Goal: Information Seeking & Learning: Learn about a topic

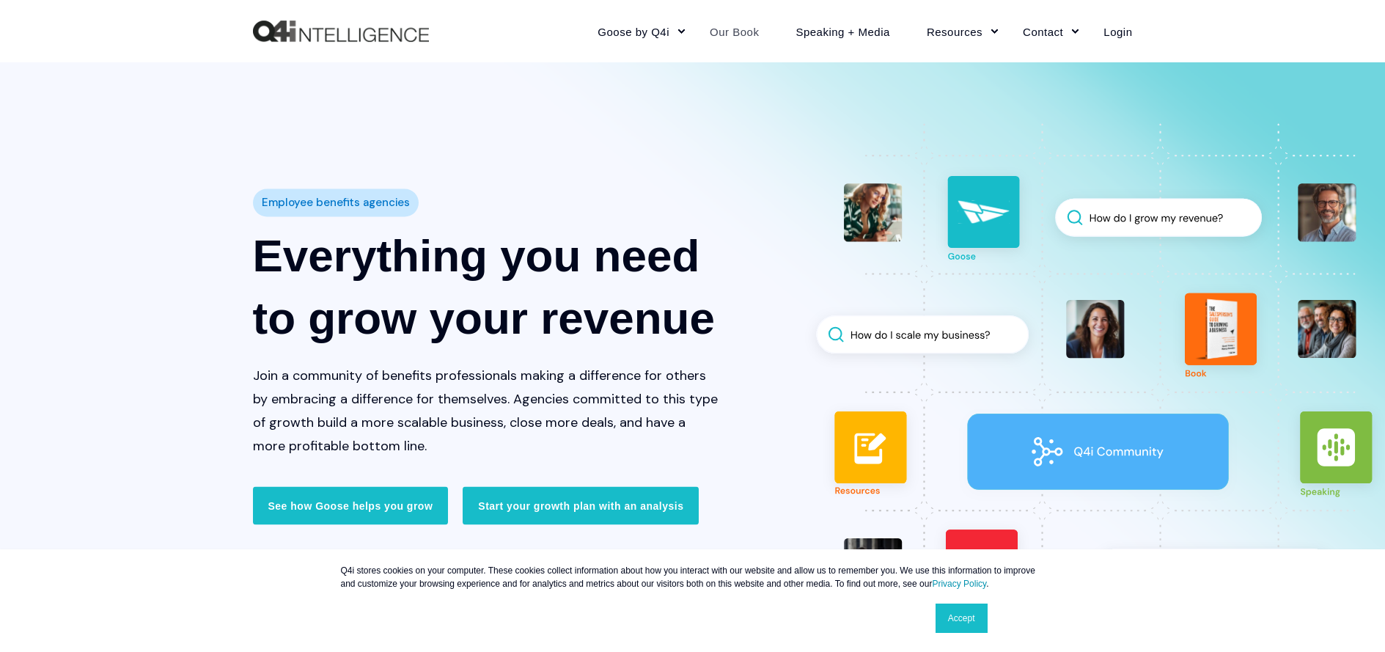
click at [748, 29] on link "Our Book" at bounding box center [734, 31] width 86 height 64
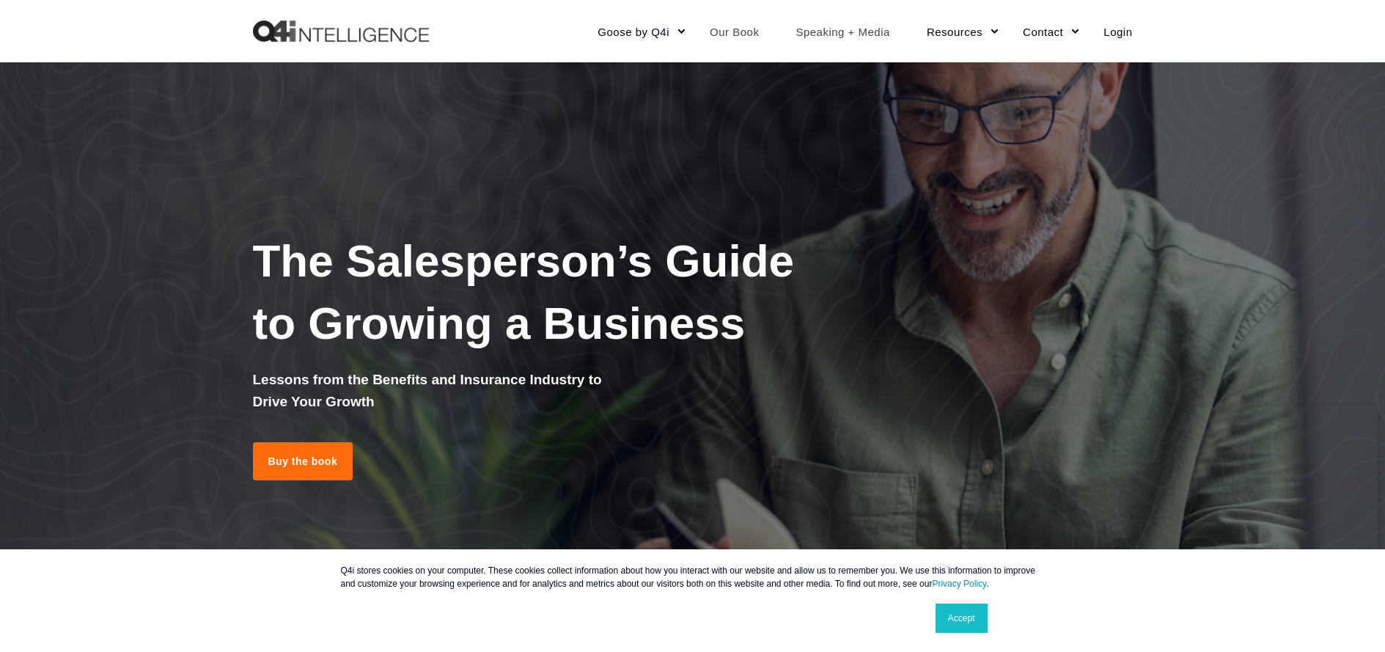
click at [831, 29] on link "Speaking + Media" at bounding box center [842, 31] width 131 height 64
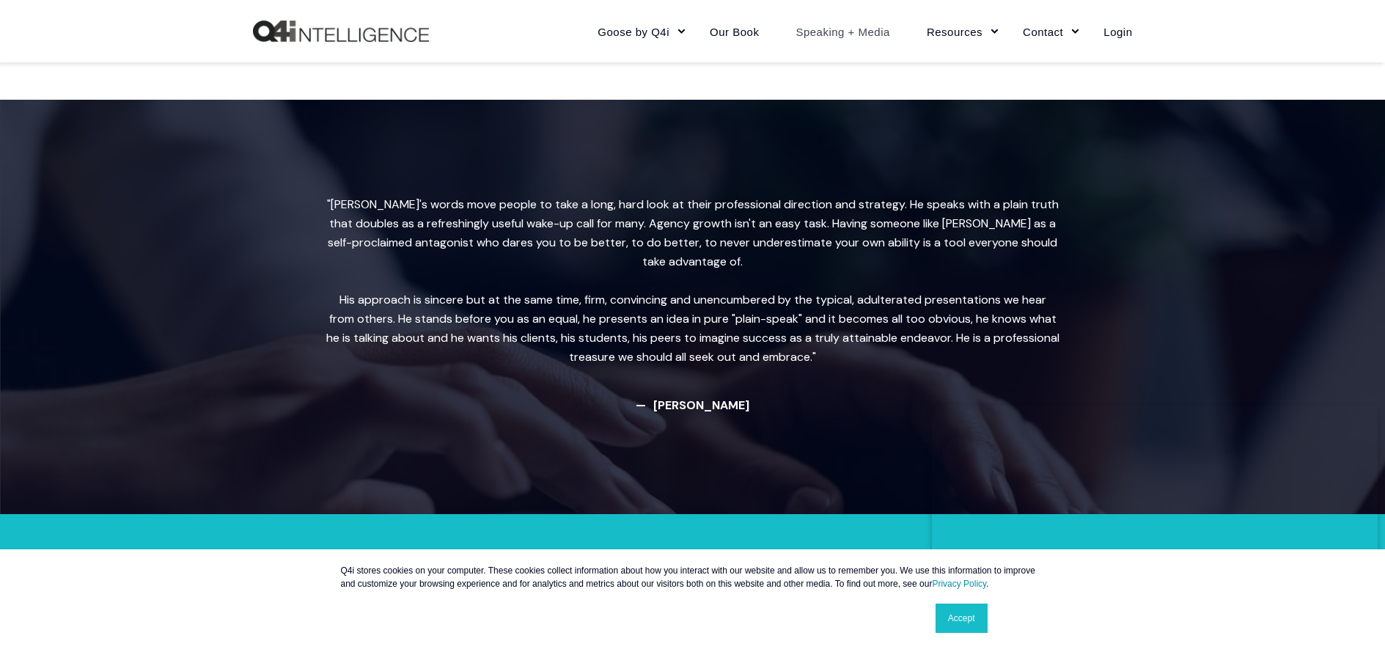
scroll to position [2620, 0]
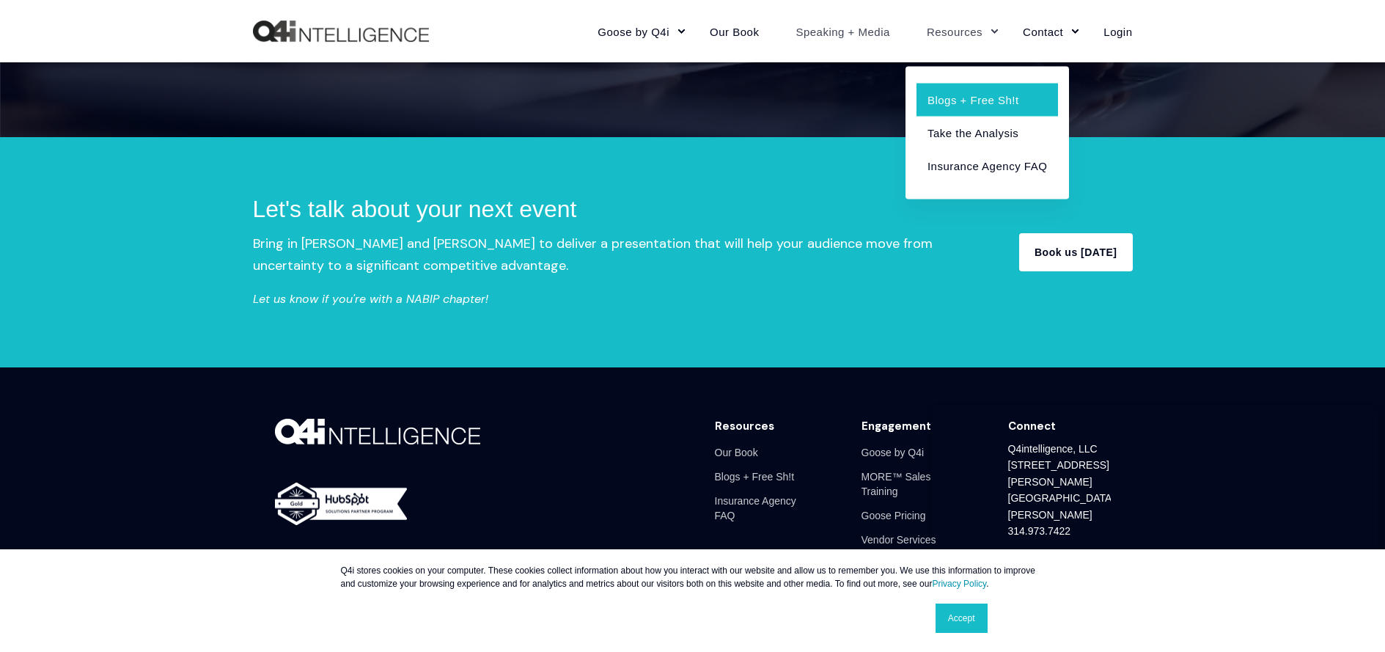
click at [959, 103] on link "Blogs + Free Sh!t" at bounding box center [986, 99] width 141 height 33
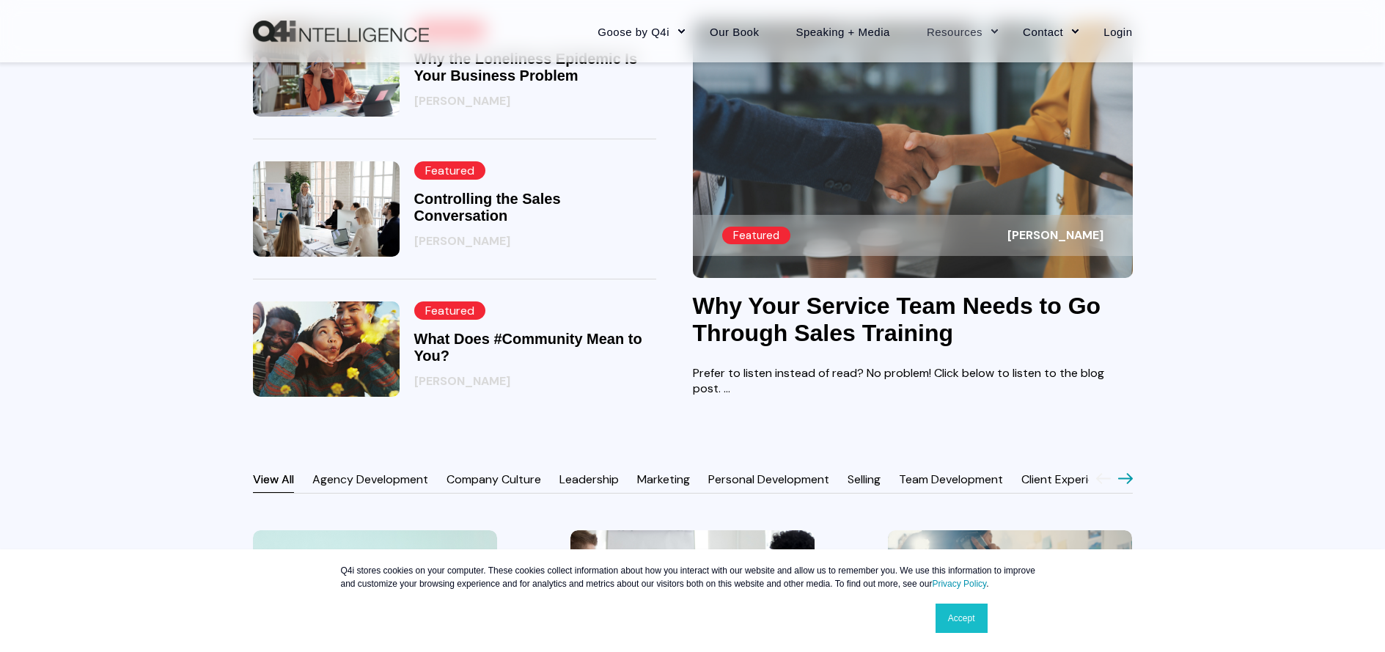
scroll to position [908, 0]
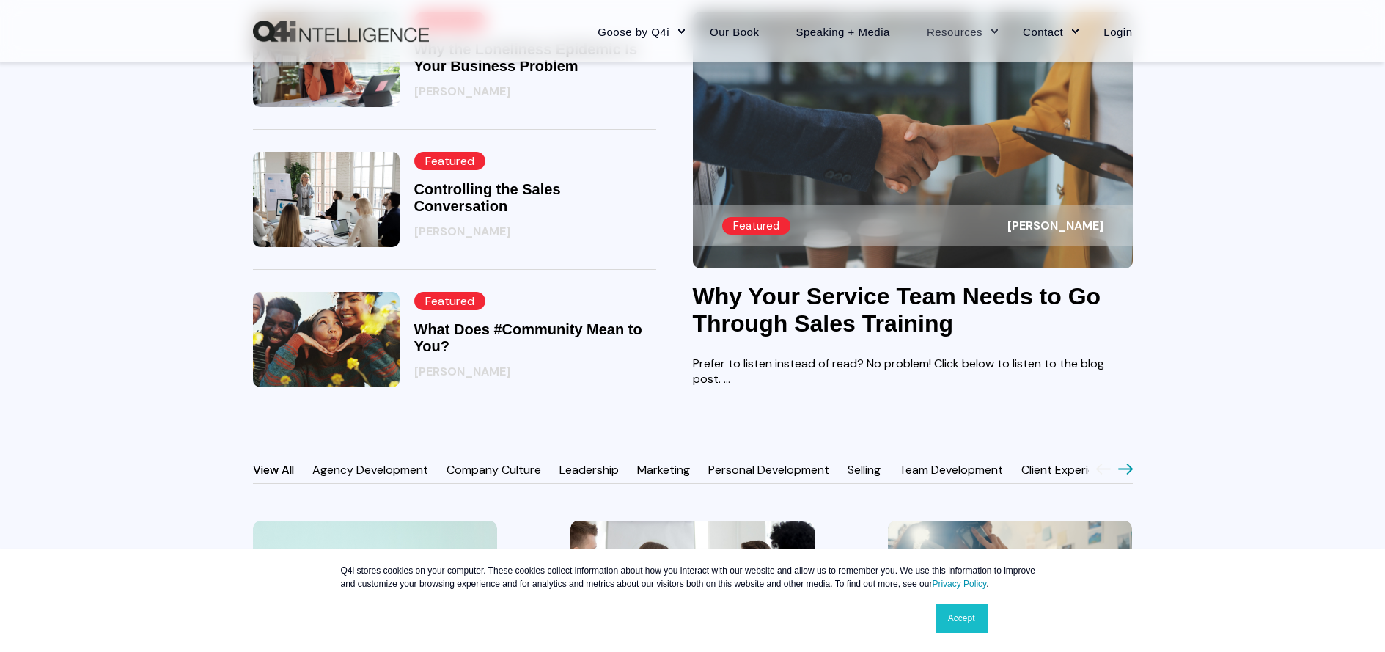
click at [486, 209] on link "Controlling the Sales Conversation" at bounding box center [487, 197] width 147 height 33
